Goal: Task Accomplishment & Management: Manage account settings

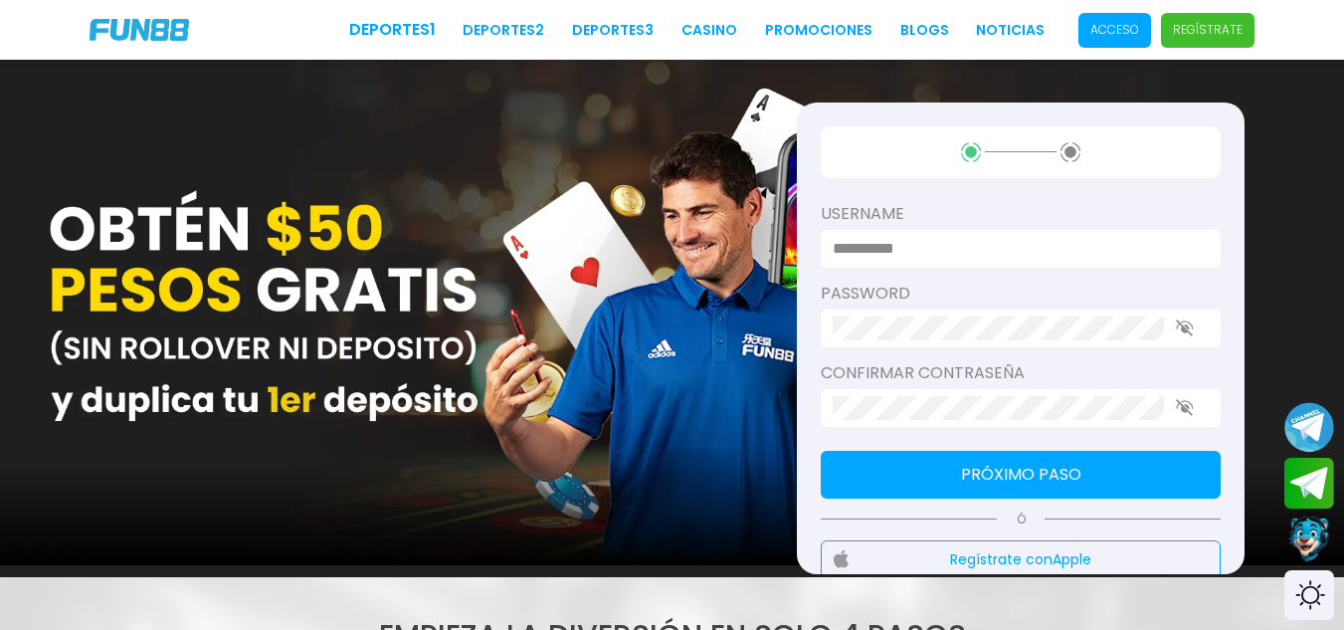
click at [931, 246] on input at bounding box center [1015, 249] width 364 height 24
type input "**********"
click at [1112, 48] on div "Deportes 1 Deportes 2 Deportes 3 CASINO Promociones BLOGS NOTICIAS Acceso Regís…" at bounding box center [672, 30] width 1344 height 60
click at [1113, 41] on span "Acceso" at bounding box center [1115, 30] width 73 height 35
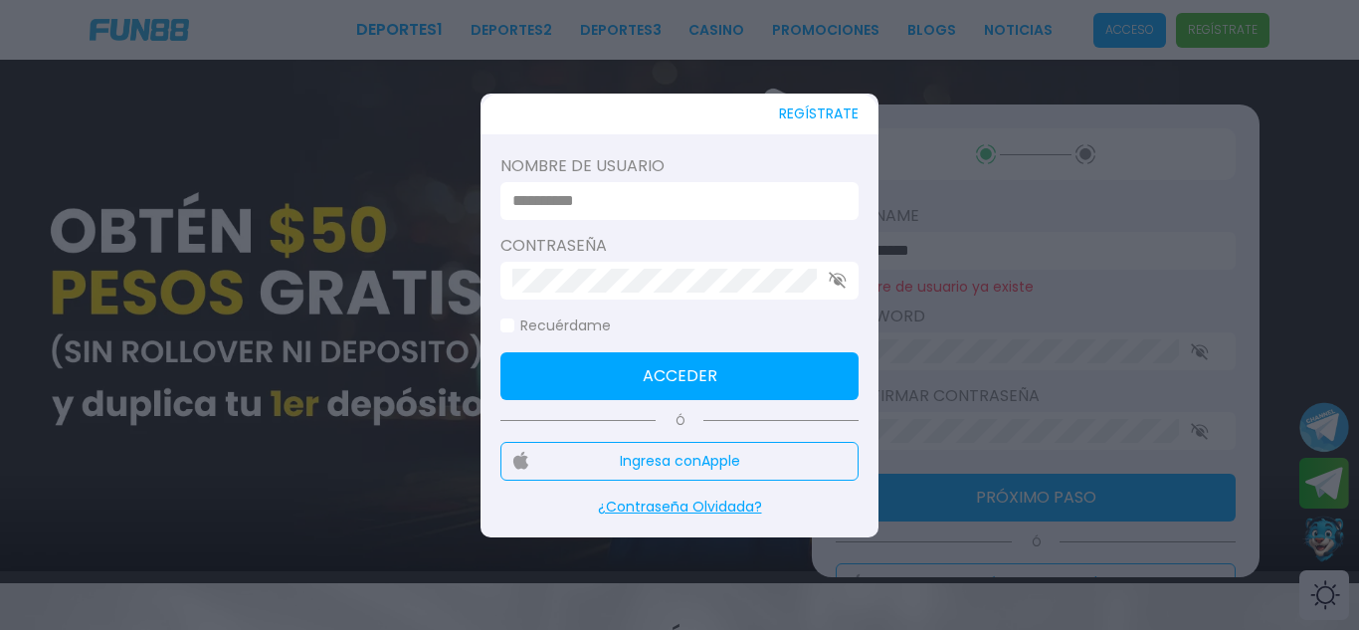
click at [809, 198] on input at bounding box center [673, 201] width 322 height 24
type input "**********"
click at [811, 382] on button "Acceder" at bounding box center [679, 376] width 358 height 48
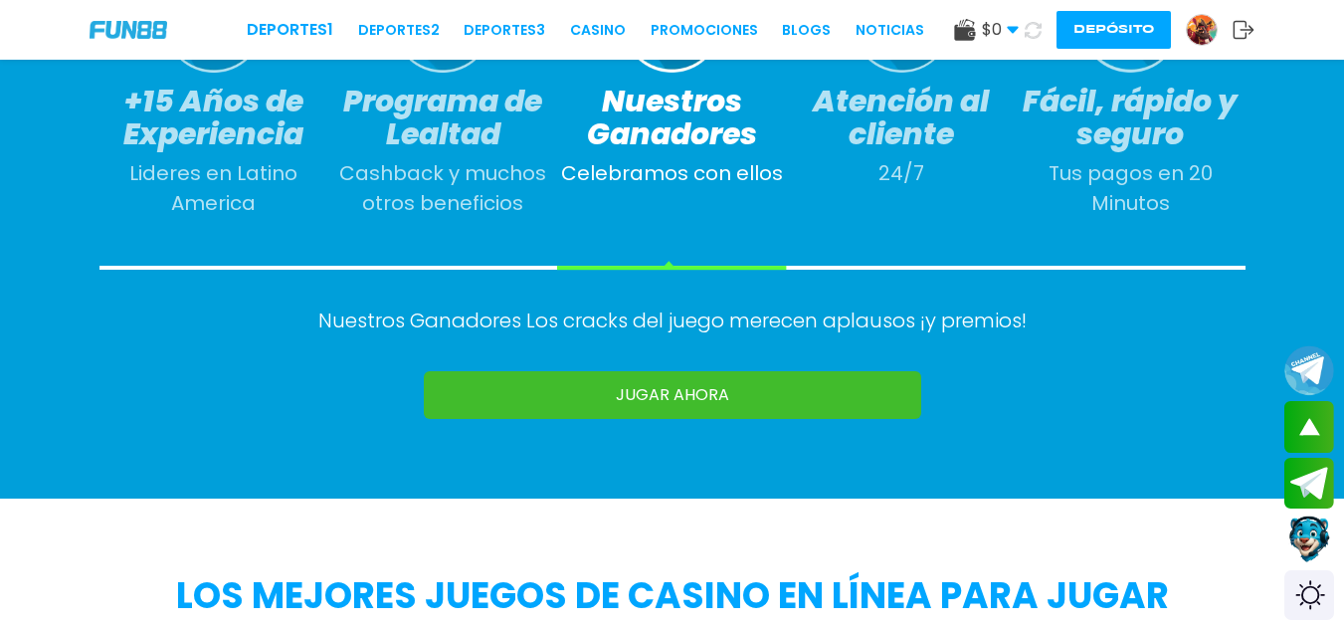
scroll to position [1234, 0]
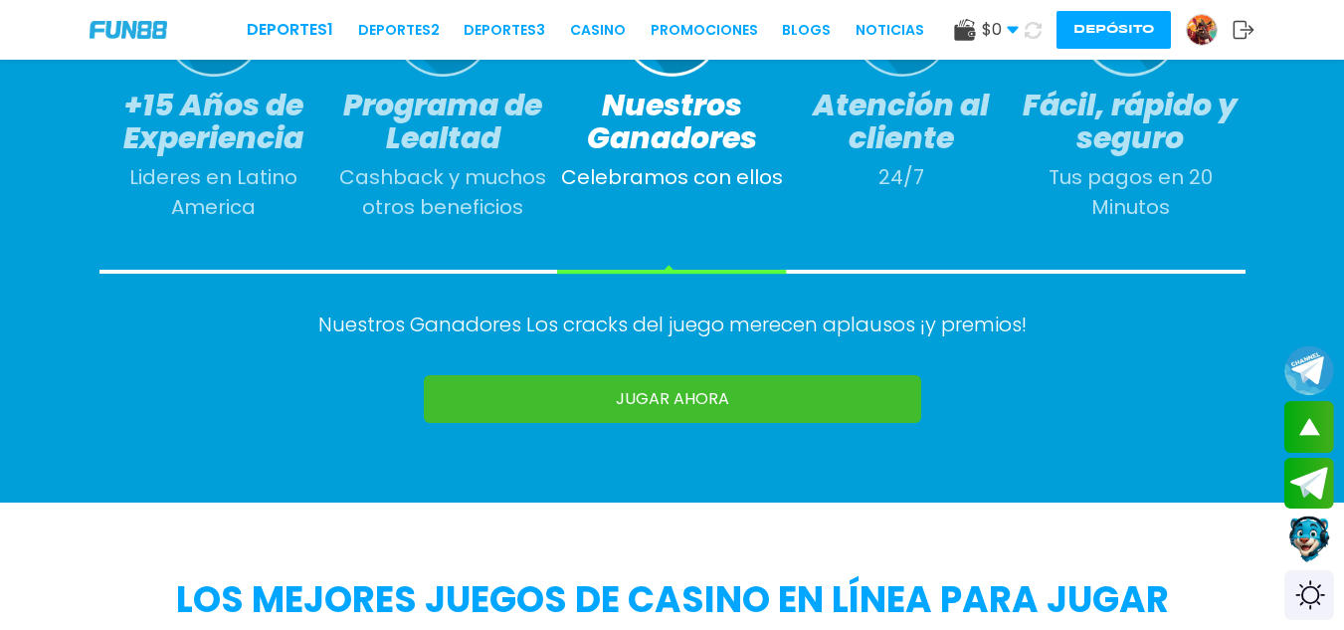
click at [811, 382] on link "JUGAR AHORA" at bounding box center [672, 399] width 497 height 48
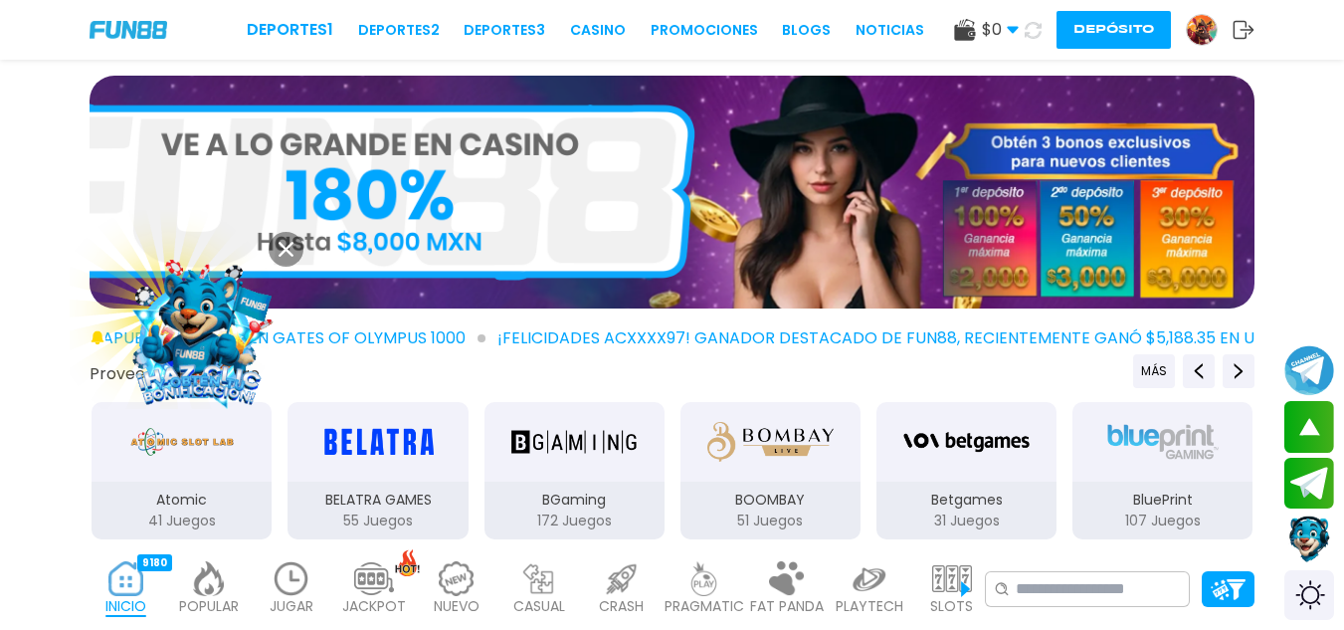
click at [193, 333] on img at bounding box center [198, 331] width 187 height 187
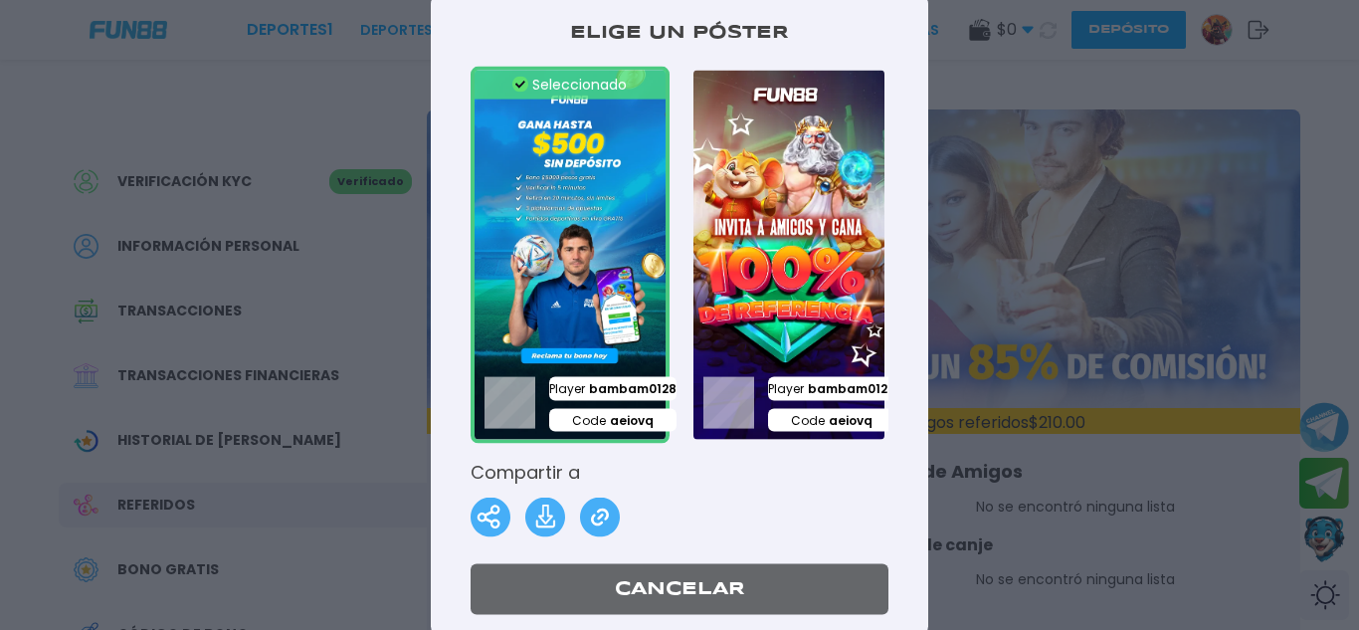
click at [795, 588] on button "Cancelar" at bounding box center [680, 589] width 418 height 51
